Goal: Check status: Check status

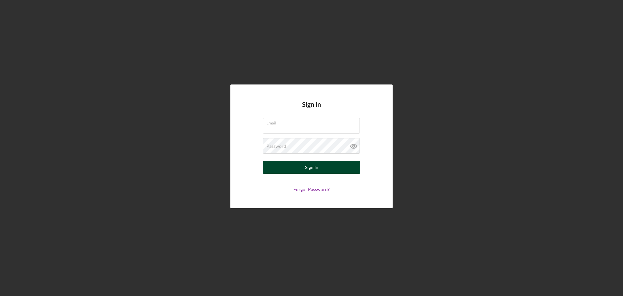
type input "[EMAIL_ADDRESS][DOMAIN_NAME]"
click at [310, 170] on div "Sign In" at bounding box center [311, 167] width 13 height 13
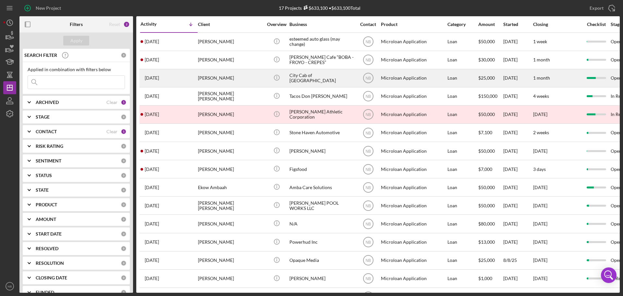
click at [212, 77] on div "[PERSON_NAME]" at bounding box center [230, 77] width 65 height 17
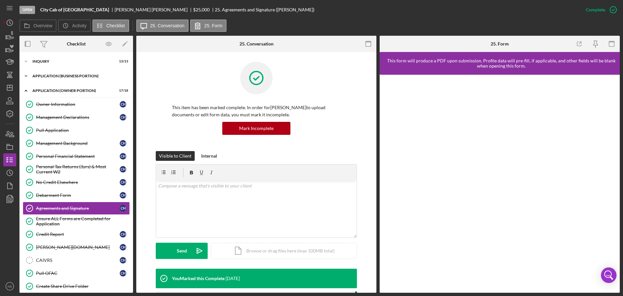
click at [77, 76] on div "APPLICATION (BUSINESS PORTION)" at bounding box center [78, 76] width 93 height 4
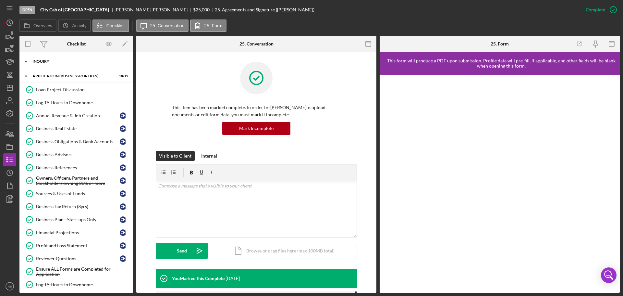
click at [51, 56] on div "Icon/Expander INQUIRY 13 / 13" at bounding box center [76, 61] width 114 height 13
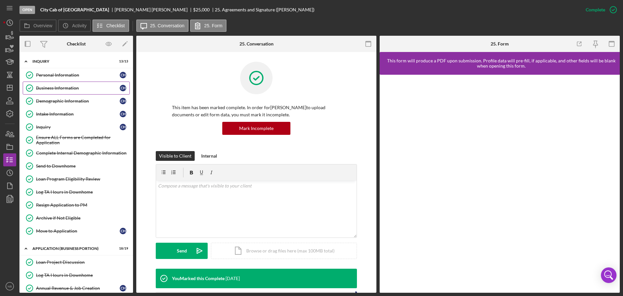
click at [57, 91] on div "Business Information" at bounding box center [78, 87] width 84 height 5
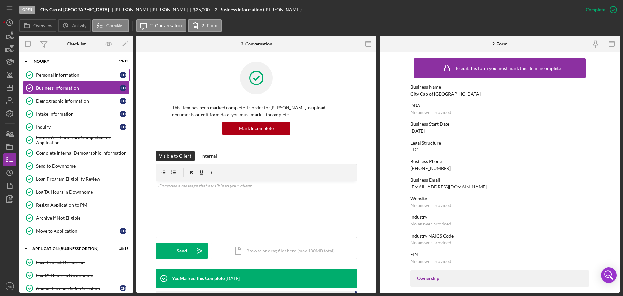
click at [48, 77] on div "Personal Information" at bounding box center [78, 74] width 84 height 5
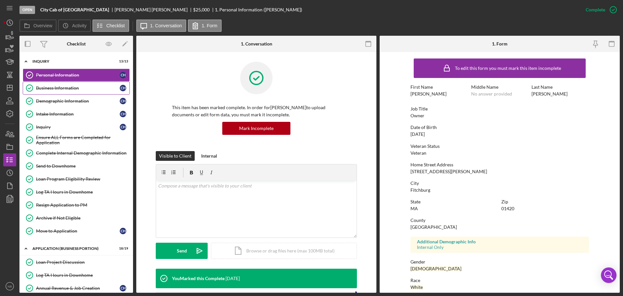
click at [76, 90] on div "Business Information" at bounding box center [78, 87] width 84 height 5
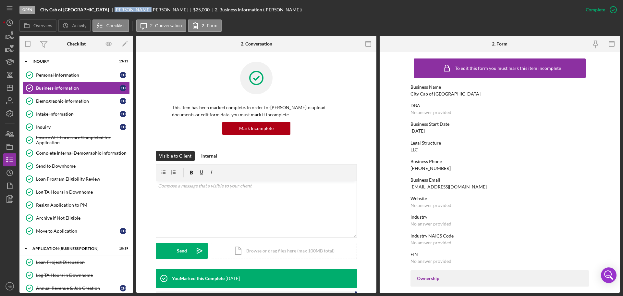
drag, startPoint x: 89, startPoint y: 9, endPoint x: 100, endPoint y: 11, distance: 11.5
click at [115, 11] on div "[PERSON_NAME]" at bounding box center [154, 9] width 79 height 5
click at [12, 89] on icon "Icon/Dashboard" at bounding box center [10, 88] width 16 height 16
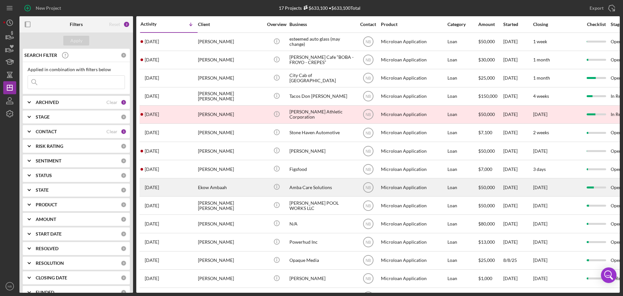
click at [225, 188] on div "Ekow Ambaah" at bounding box center [230, 187] width 65 height 17
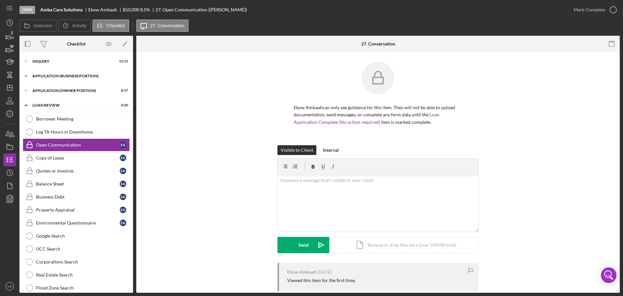
click at [66, 75] on div "APPLICATION (BUSINESS PORTION)" at bounding box center [78, 76] width 93 height 4
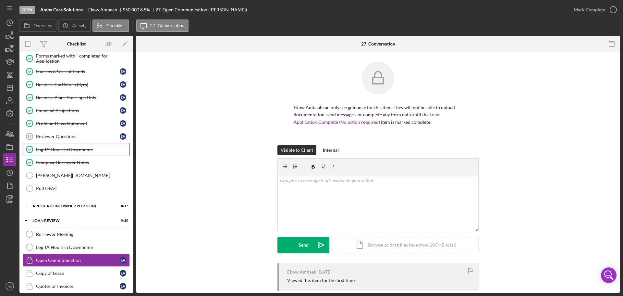
scroll to position [130, 0]
